Goal: Find specific page/section: Find specific page/section

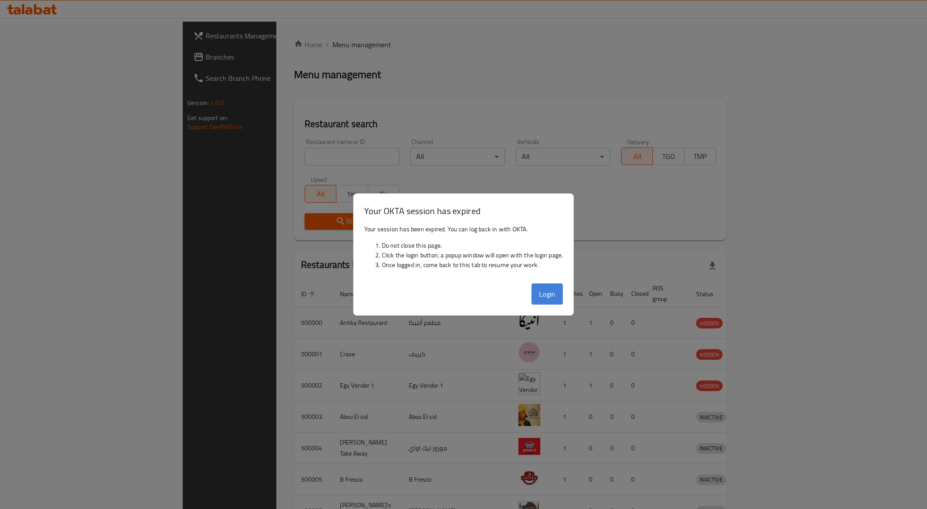
click at [552, 285] on button "Login" at bounding box center [547, 293] width 32 height 21
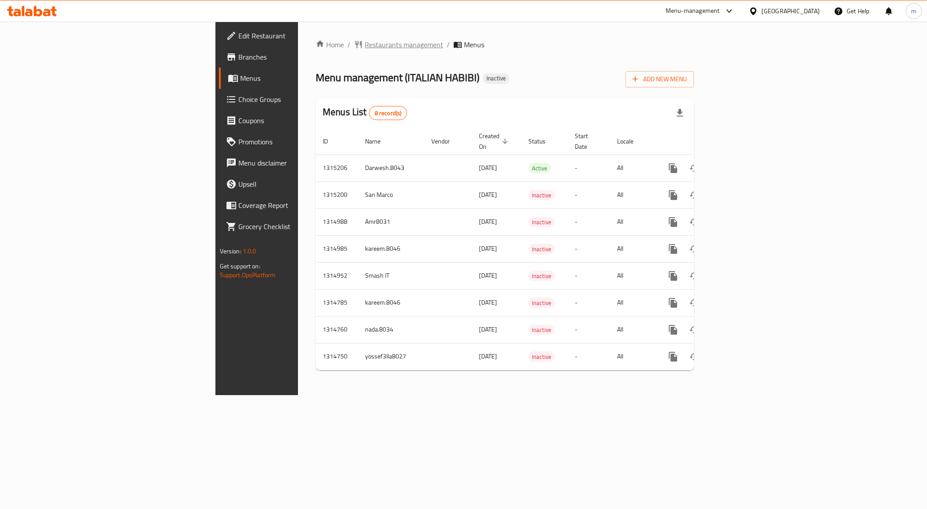
click at [365, 47] on span "Restaurants management" at bounding box center [404, 44] width 79 height 11
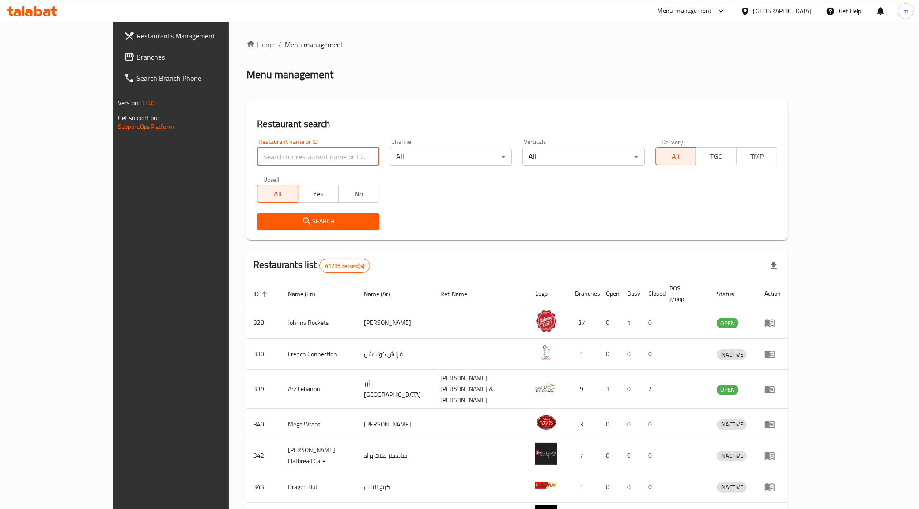
click at [302, 160] on input "search" at bounding box center [318, 157] width 122 height 18
paste input "27302"
type input "27302"
click button "Search" at bounding box center [318, 221] width 122 height 16
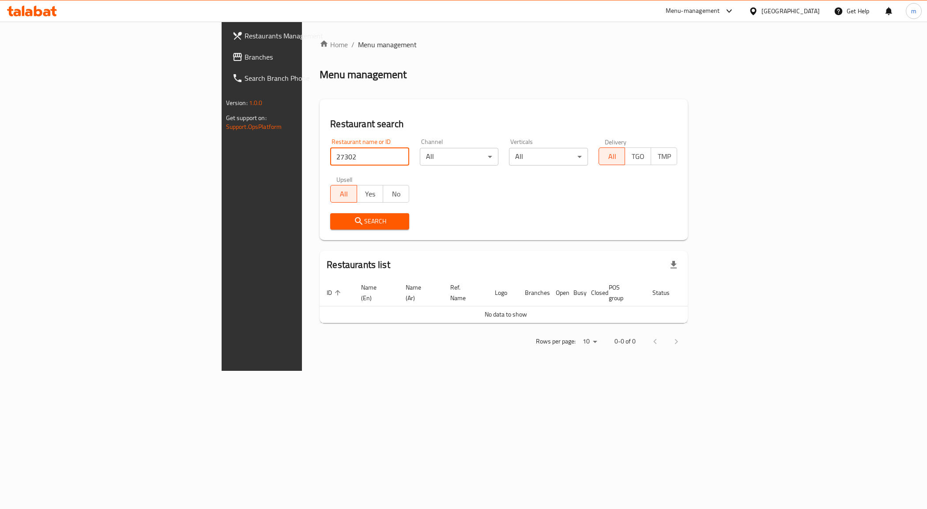
click at [245, 52] on span "Branches" at bounding box center [307, 57] width 125 height 11
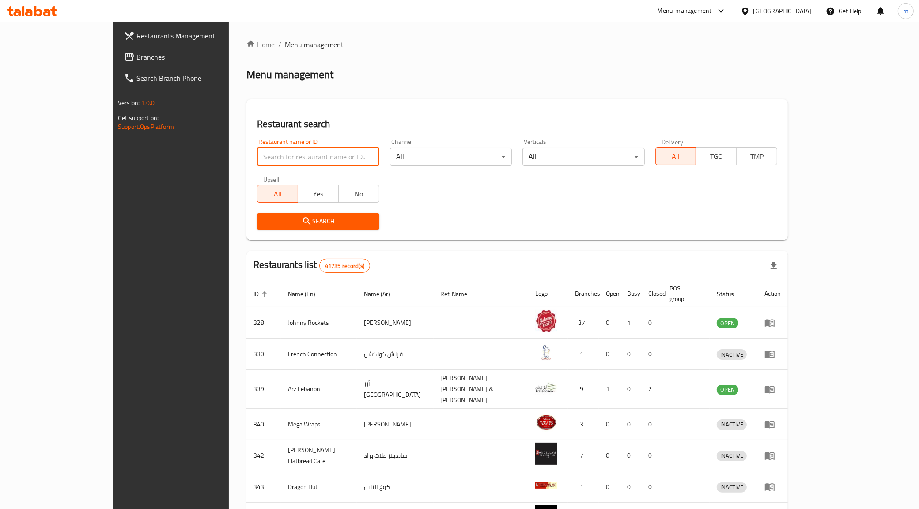
click at [257, 161] on input "search" at bounding box center [318, 157] width 122 height 18
paste input "27302"
type input "27302"
click button "Search" at bounding box center [318, 221] width 122 height 16
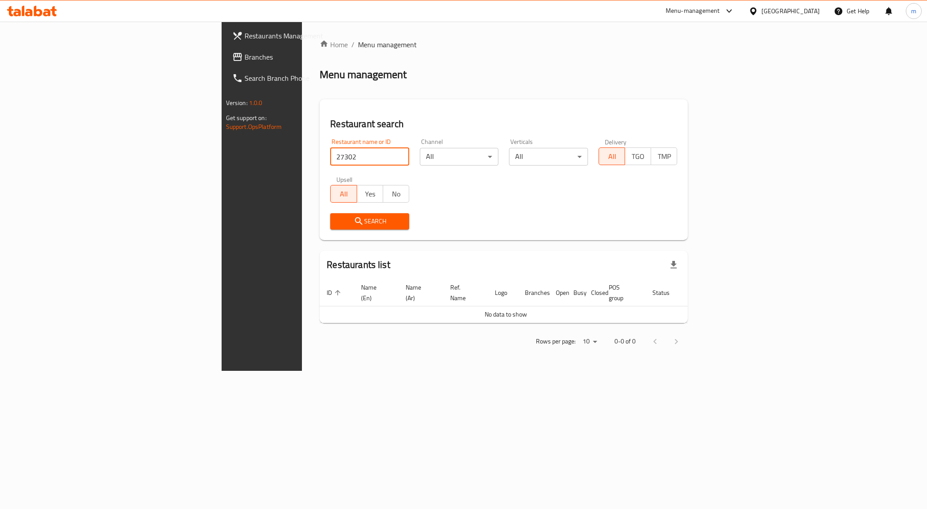
click at [330, 161] on input "27302" at bounding box center [369, 157] width 79 height 18
click at [245, 52] on span "Branches" at bounding box center [307, 57] width 125 height 11
